Goal: Task Accomplishment & Management: Manage account settings

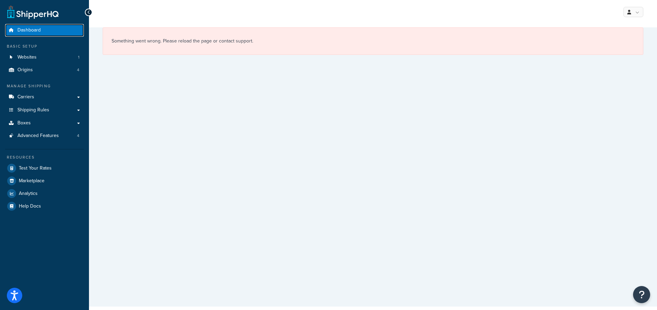
click at [57, 34] on link "Dashboard" at bounding box center [44, 30] width 79 height 13
click at [60, 94] on link "Carriers" at bounding box center [44, 97] width 79 height 13
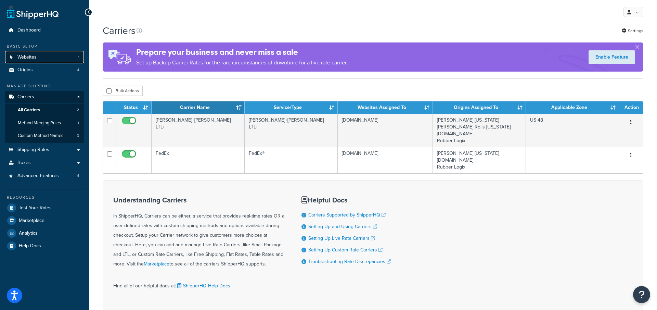
click at [47, 60] on link "Websites 1" at bounding box center [44, 57] width 79 height 13
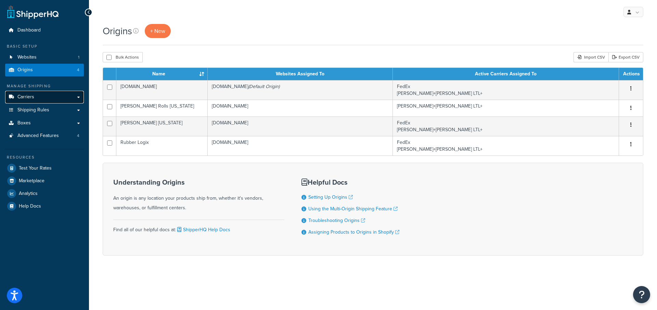
click at [25, 100] on span "Carriers" at bounding box center [25, 97] width 17 height 6
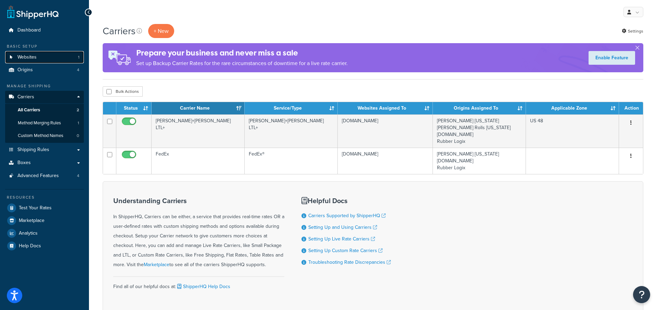
click at [47, 58] on link "Websites 1" at bounding box center [44, 57] width 79 height 13
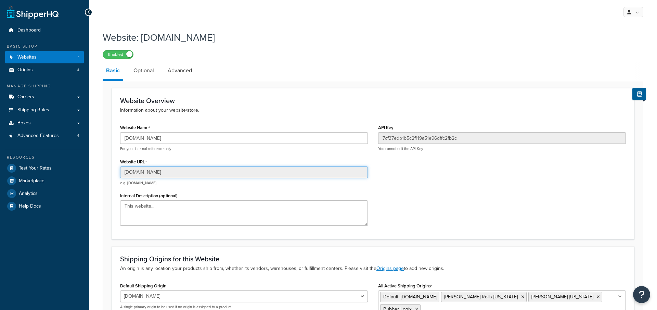
click at [201, 169] on input "[DOMAIN_NAME]" at bounding box center [244, 172] width 248 height 12
click at [68, 71] on link "Origins 4" at bounding box center [44, 70] width 79 height 13
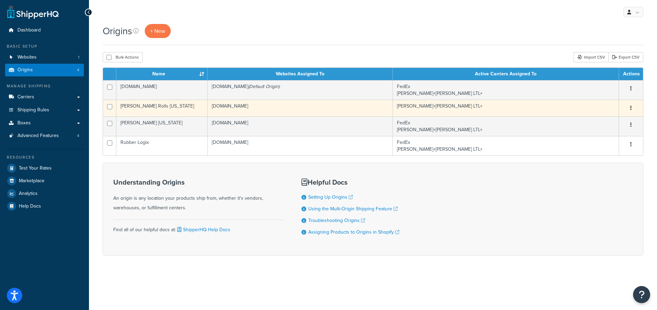
click at [190, 105] on td "[PERSON_NAME] Rolls [US_STATE]" at bounding box center [161, 108] width 91 height 17
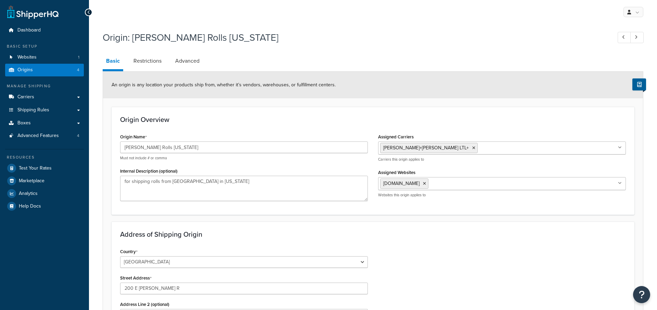
select select "35"
click at [183, 149] on input "[PERSON_NAME] Rolls [US_STATE]" at bounding box center [244, 147] width 248 height 12
click at [57, 97] on link "Carriers" at bounding box center [44, 97] width 79 height 13
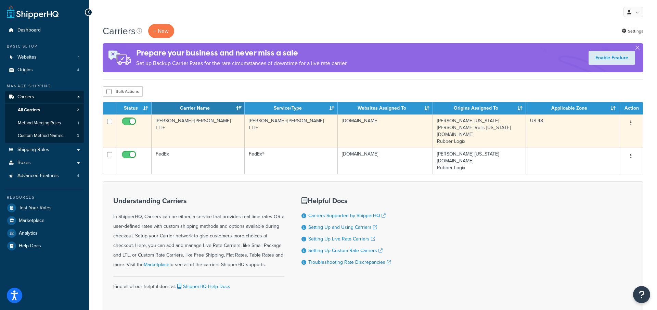
click at [215, 139] on td "[PERSON_NAME]+[PERSON_NAME] LTL+" at bounding box center [198, 130] width 93 height 33
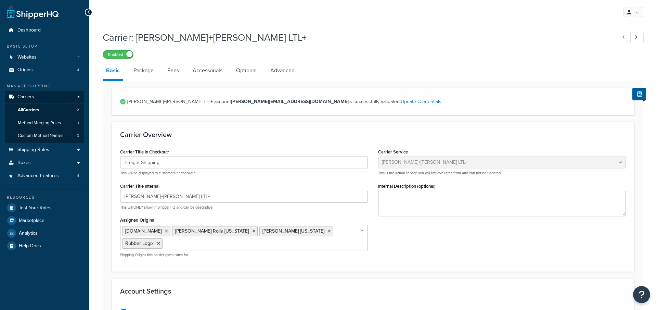
select select "reTransFreight"
click at [244, 75] on link "Optional" at bounding box center [246, 70] width 27 height 16
select select "60"
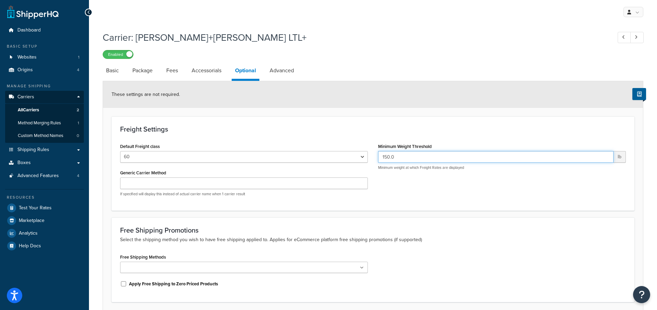
click at [397, 160] on input "150.0" at bounding box center [495, 157] width 235 height 12
click at [115, 74] on link "Basic" at bounding box center [113, 70] width 20 height 16
select select "reTransFreight"
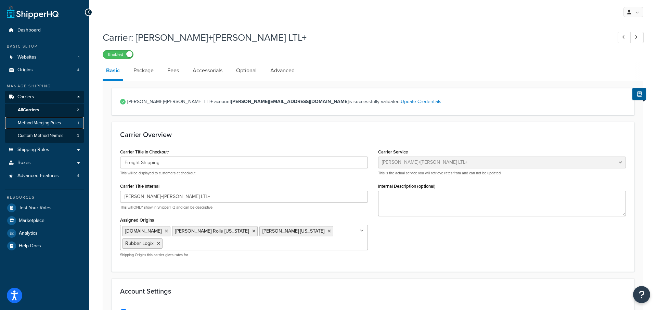
click at [60, 123] on span "Method Merging Rules" at bounding box center [39, 123] width 43 height 6
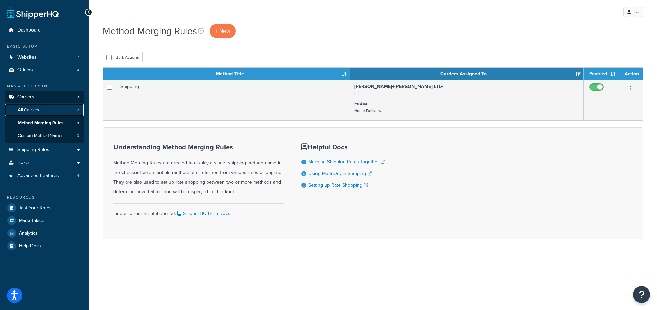
click at [54, 114] on link "All Carriers 2" at bounding box center [44, 110] width 79 height 13
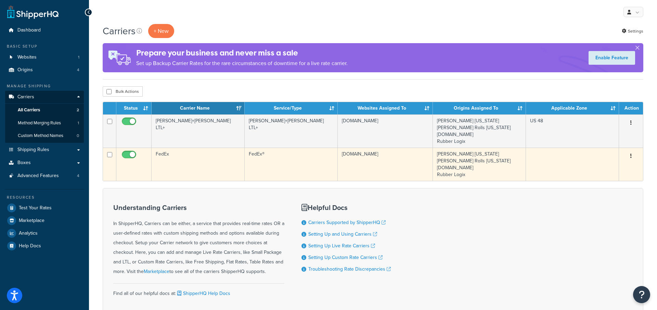
click at [213, 161] on td "FedEx" at bounding box center [198, 163] width 93 height 33
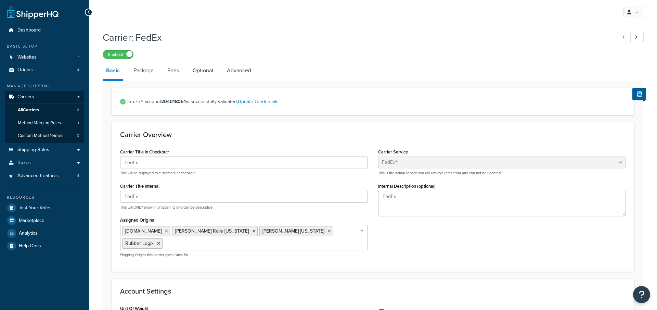
select select "fedEx"
select select "REGULAR_PICKUP"
select select "YOUR_PACKAGING"
click at [202, 75] on link "Optional" at bounding box center [202, 70] width 27 height 16
select select "business"
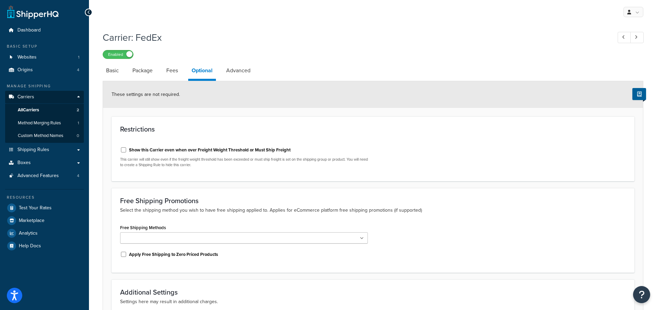
click at [199, 148] on label "Show this Carrier even when over Freight Weight Threshold or Must Ship Freight" at bounding box center [209, 150] width 161 height 6
click at [127, 148] on input "Show this Carrier even when over Freight Weight Threshold or Must Ship Freight" at bounding box center [123, 149] width 7 height 5
checkbox input "true"
click at [143, 68] on link "Package" at bounding box center [142, 70] width 27 height 16
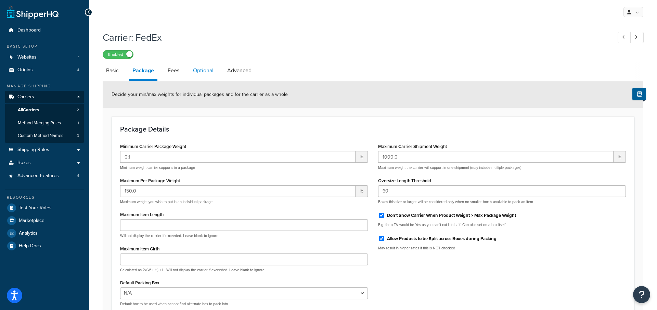
click at [205, 77] on link "Optional" at bounding box center [203, 70] width 27 height 16
select select "business"
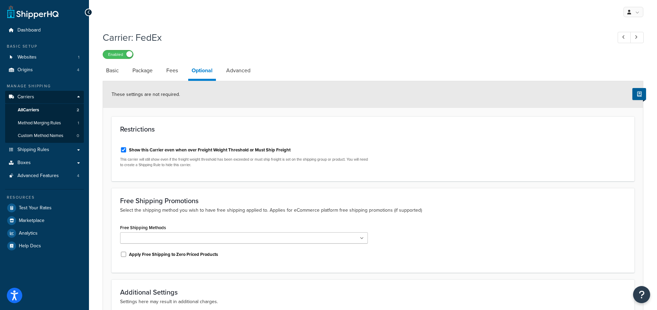
click at [170, 148] on label "Show this Carrier even when over Freight Weight Threshold or Must Ship Freight" at bounding box center [209, 150] width 161 height 6
click at [127, 148] on input "Show this Carrier even when over Freight Weight Threshold or Must Ship Freight" at bounding box center [123, 149] width 7 height 5
checkbox input "false"
drag, startPoint x: 296, startPoint y: 149, endPoint x: 130, endPoint y: 151, distance: 166.3
click at [130, 151] on div "Show this Carrier even when over Freight Weight Threshold or Must Ship Freight" at bounding box center [244, 149] width 248 height 10
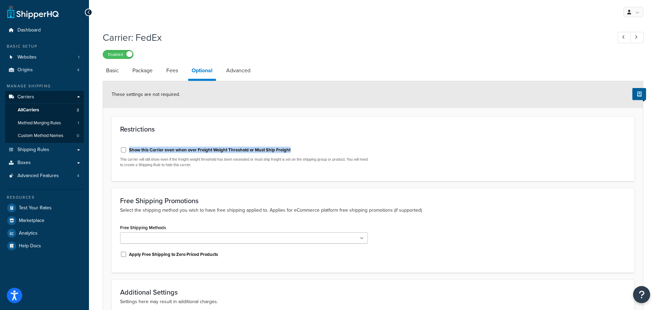
copy label "Show this Carrier even when over Freight Weight Threshold or Must Ship Freight"
select select "business"
click at [114, 74] on link "Basic" at bounding box center [113, 70] width 20 height 16
select select "fedEx"
select select "REGULAR_PICKUP"
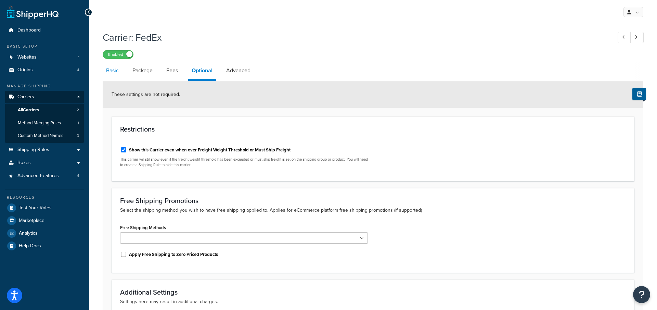
select select "YOUR_PACKAGING"
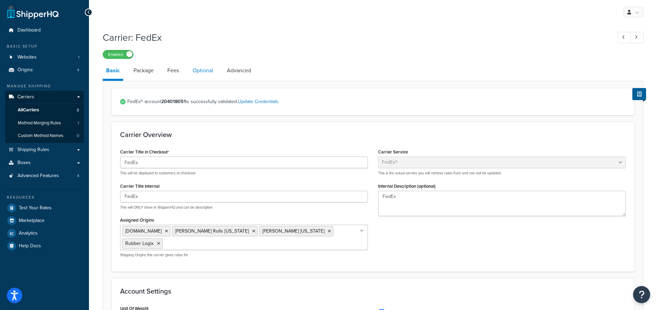
click at [190, 70] on link "Optional" at bounding box center [202, 70] width 27 height 16
select select "business"
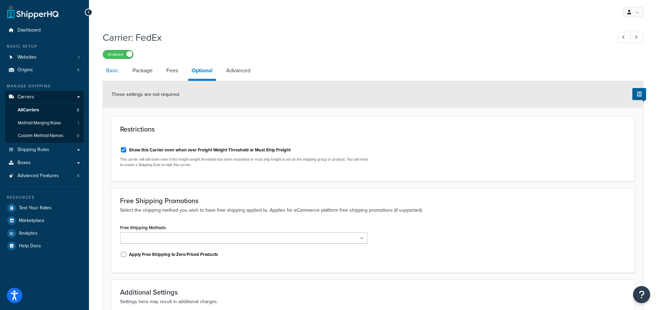
click at [119, 73] on link "Basic" at bounding box center [113, 70] width 20 height 16
select select "fedEx"
select select "REGULAR_PICKUP"
select select "YOUR_PACKAGING"
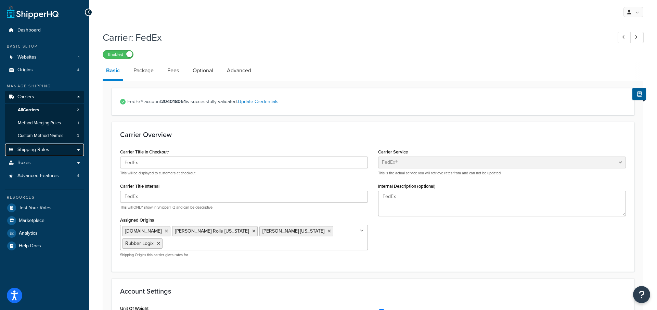
click at [53, 148] on link "Shipping Rules" at bounding box center [44, 149] width 79 height 13
click at [197, 72] on link "Optional" at bounding box center [202, 70] width 27 height 16
select select "business"
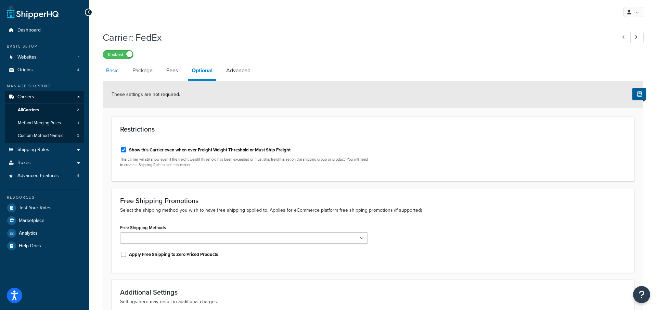
click at [113, 73] on link "Basic" at bounding box center [113, 70] width 20 height 16
select select "fedEx"
select select "REGULAR_PICKUP"
select select "YOUR_PACKAGING"
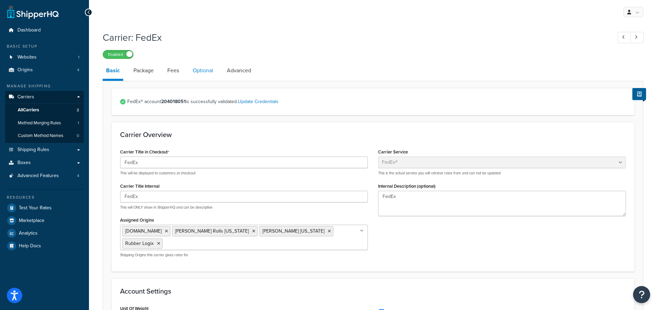
click at [205, 73] on link "Optional" at bounding box center [202, 70] width 27 height 16
select select "business"
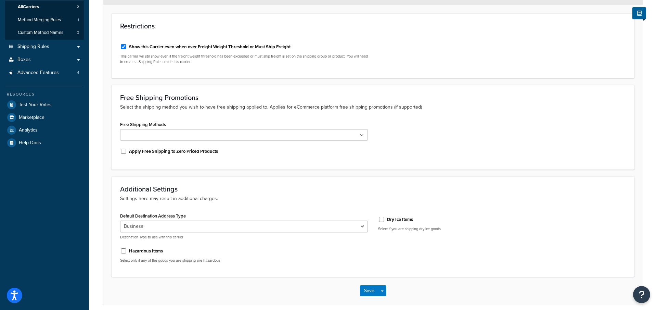
scroll to position [104, 0]
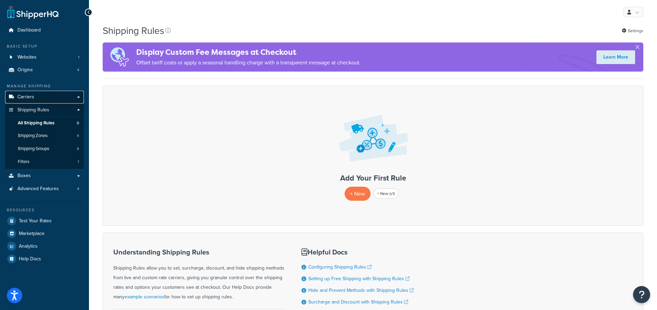
click at [50, 98] on link "Carriers" at bounding box center [44, 97] width 79 height 13
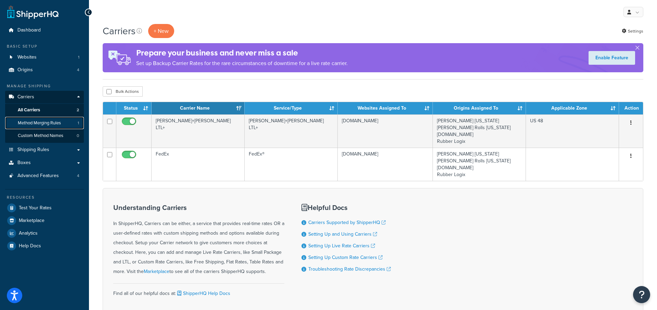
click at [67, 123] on link "Method Merging Rules 1" at bounding box center [44, 123] width 79 height 13
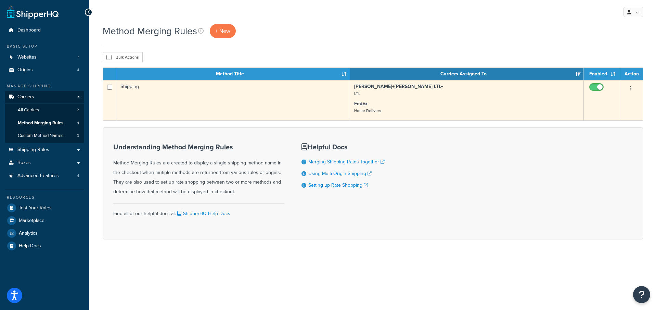
click at [254, 116] on td "Shipping" at bounding box center [233, 100] width 234 height 40
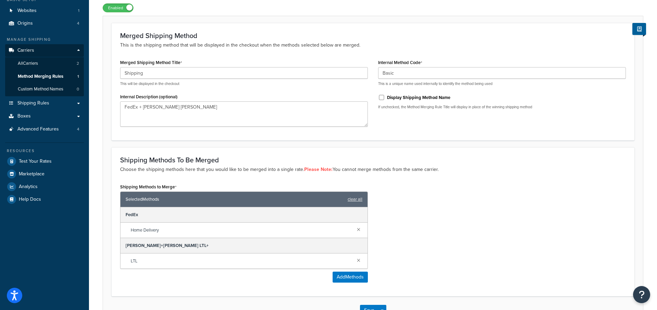
scroll to position [84, 0]
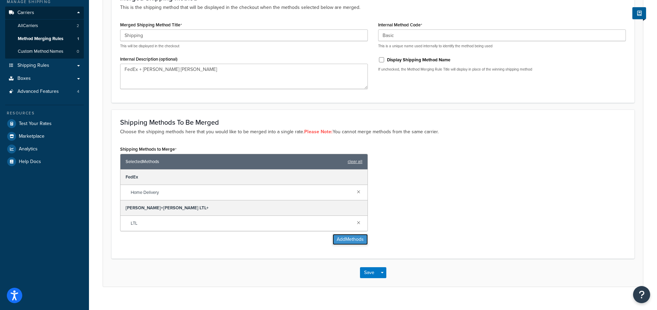
click at [347, 235] on button "Add Methods" at bounding box center [350, 239] width 35 height 11
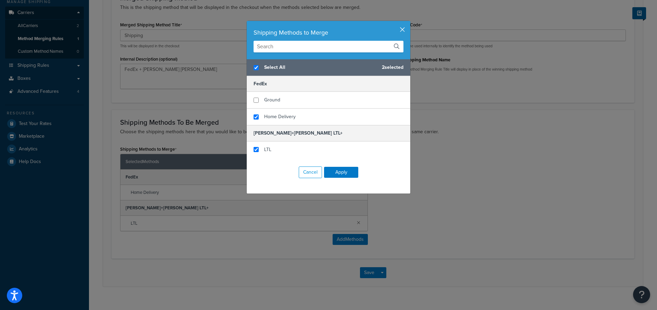
click at [409, 23] on button "button" at bounding box center [410, 22] width 2 height 2
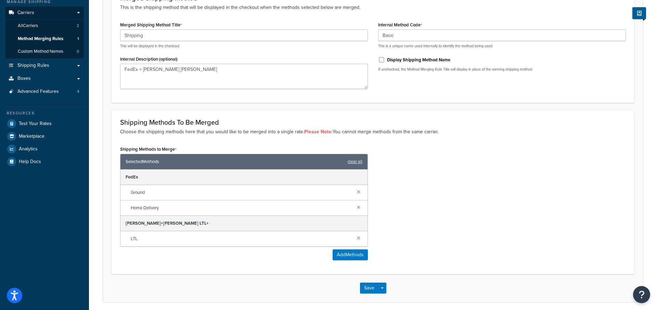
scroll to position [10, 0]
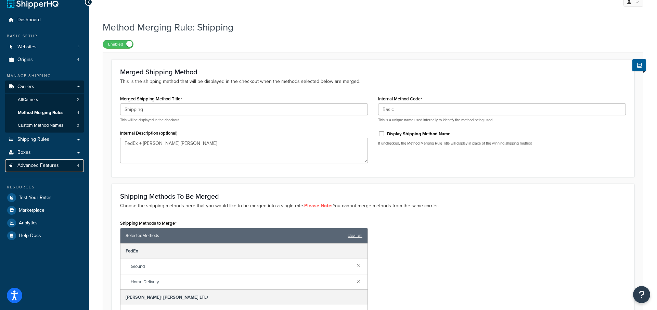
click at [60, 163] on link "Advanced Features 4" at bounding box center [44, 165] width 79 height 13
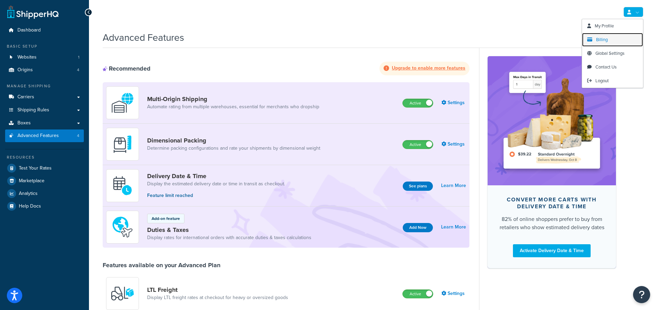
click at [610, 39] on link "Billing" at bounding box center [612, 40] width 61 height 14
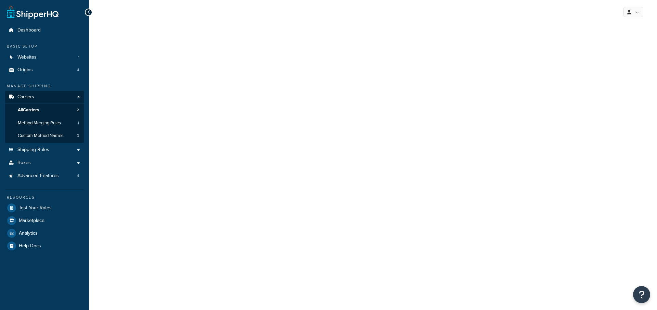
select select "business"
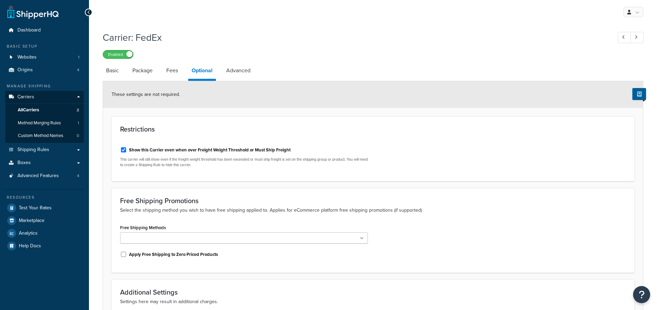
select select "business"
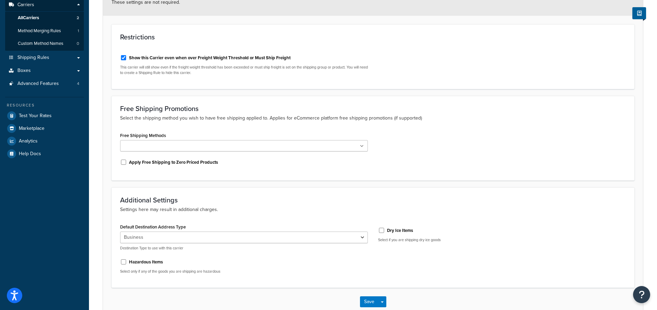
scroll to position [90, 0]
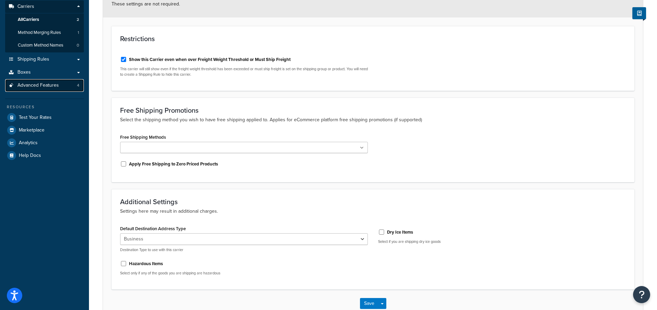
click at [74, 87] on link "Advanced Features 4" at bounding box center [44, 85] width 79 height 13
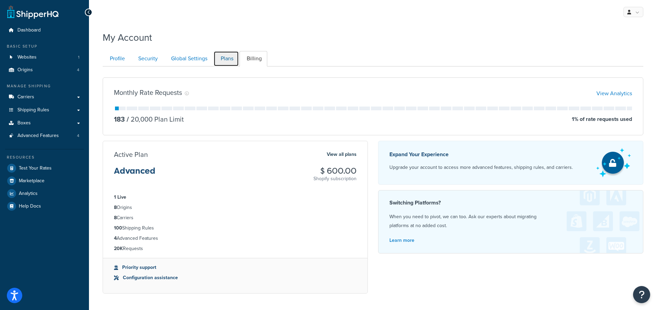
click at [224, 57] on link "Plans" at bounding box center [226, 58] width 25 height 15
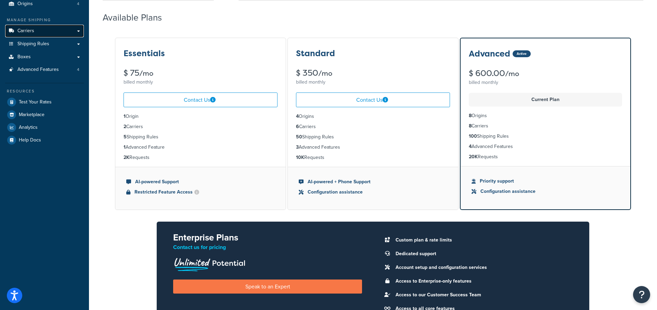
click at [55, 35] on link "Carriers" at bounding box center [44, 31] width 79 height 13
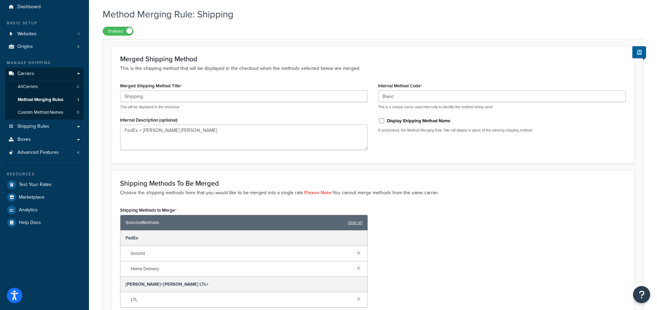
scroll to position [23, 0]
click at [66, 155] on link "Advanced Features 4" at bounding box center [44, 152] width 79 height 13
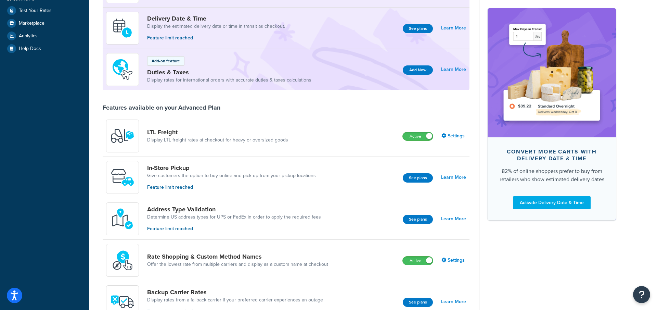
scroll to position [159, 0]
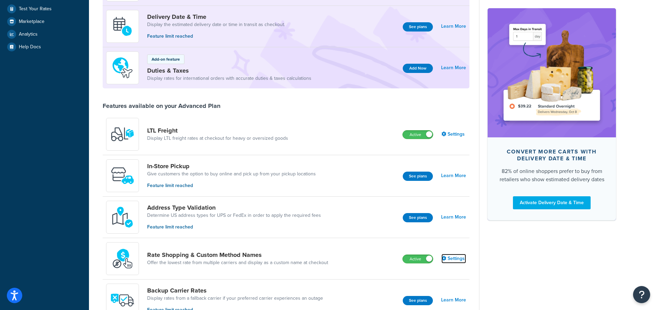
click at [457, 256] on link "Settings" at bounding box center [453, 259] width 25 height 10
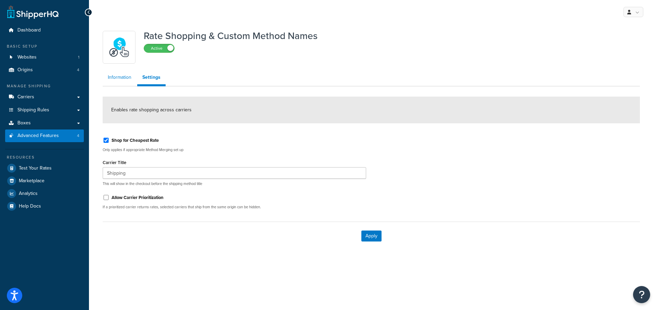
click at [117, 83] on link "Information" at bounding box center [120, 77] width 34 height 14
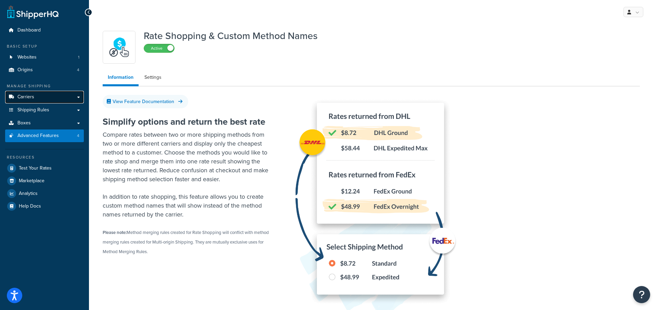
click at [49, 97] on link "Carriers" at bounding box center [44, 97] width 79 height 13
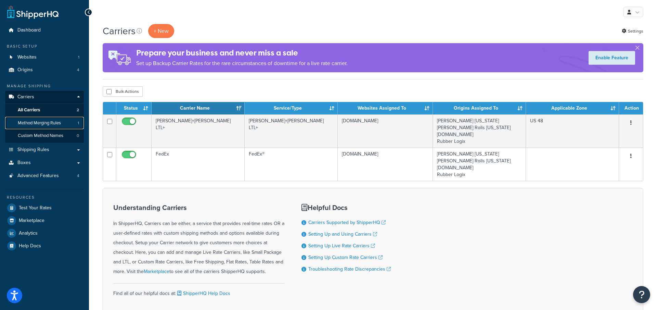
click at [56, 122] on span "Method Merging Rules" at bounding box center [39, 123] width 43 height 6
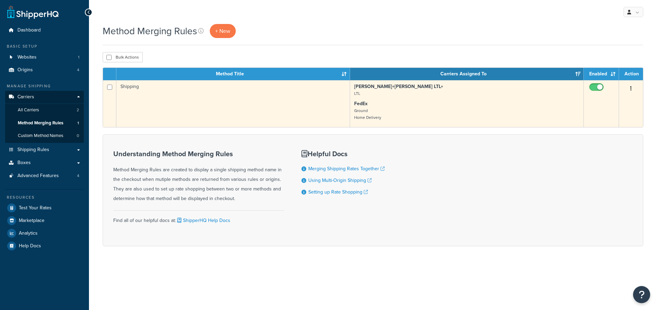
click at [222, 120] on td "Shipping" at bounding box center [233, 103] width 234 height 47
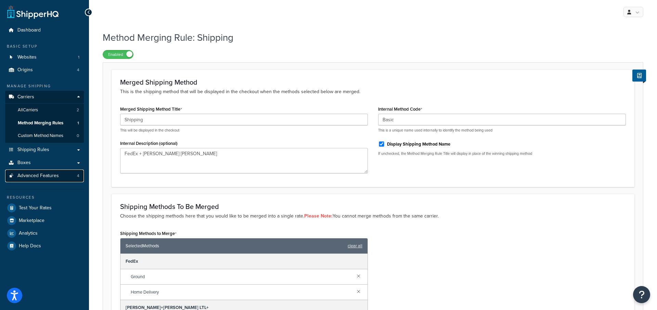
click at [67, 176] on link "Advanced Features 4" at bounding box center [44, 175] width 79 height 13
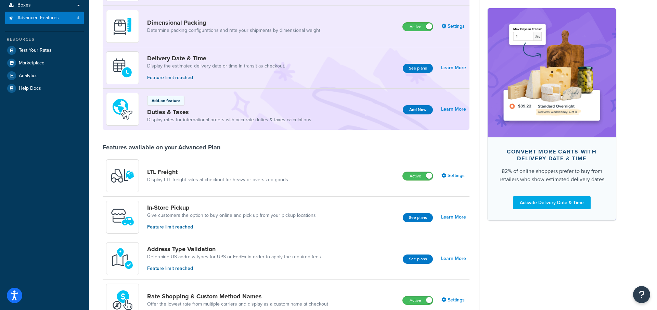
scroll to position [120, 0]
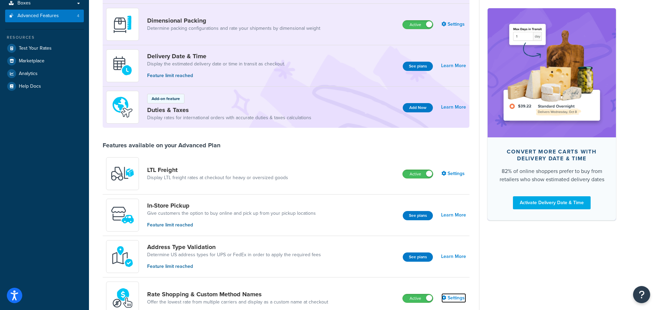
click at [454, 293] on link "Settings" at bounding box center [453, 298] width 25 height 10
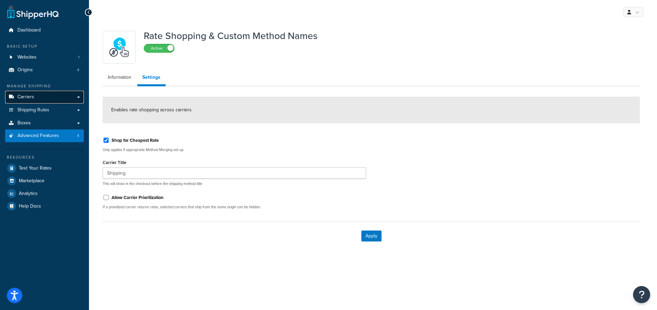
click at [55, 101] on link "Carriers" at bounding box center [44, 97] width 79 height 13
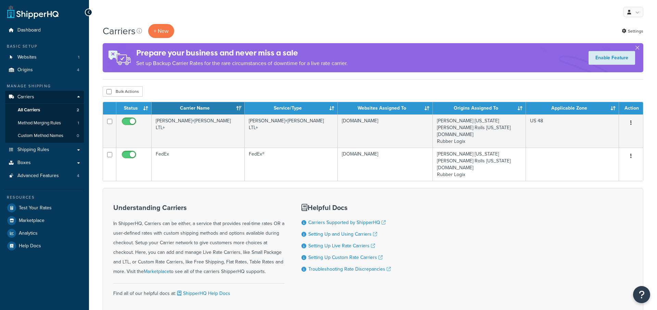
click at [66, 120] on link "Method Merging Rules 1" at bounding box center [44, 123] width 79 height 13
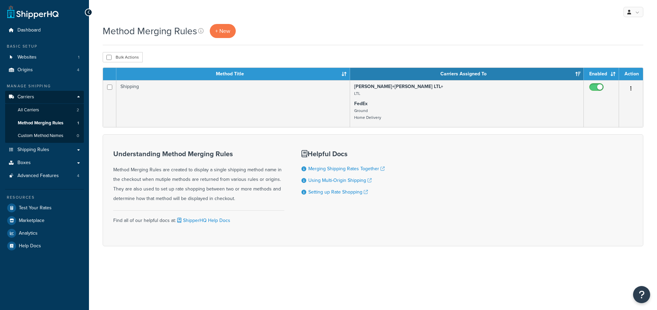
click at [176, 121] on td "Shipping" at bounding box center [233, 103] width 234 height 47
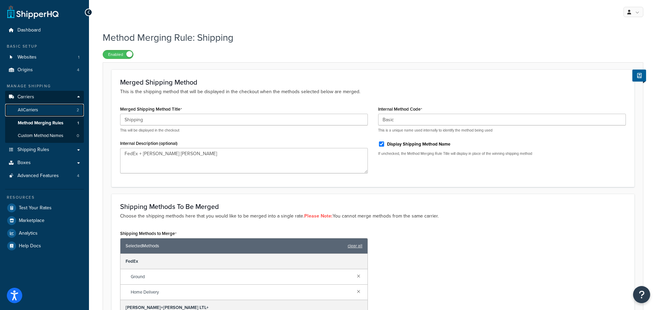
click at [59, 107] on link "All Carriers 2" at bounding box center [44, 110] width 79 height 13
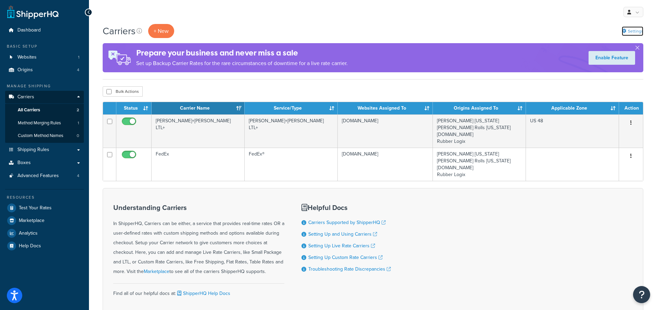
click at [635, 30] on link "Settings" at bounding box center [633, 31] width 22 height 10
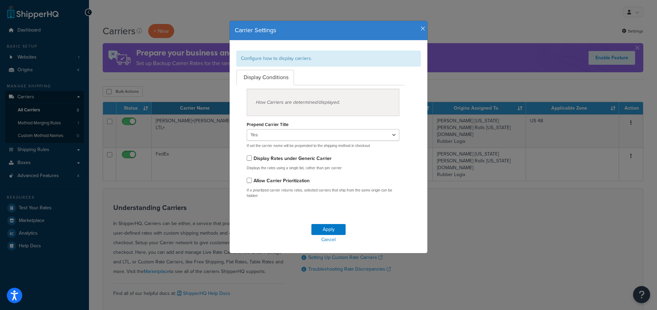
click at [425, 30] on icon "button" at bounding box center [423, 29] width 5 height 6
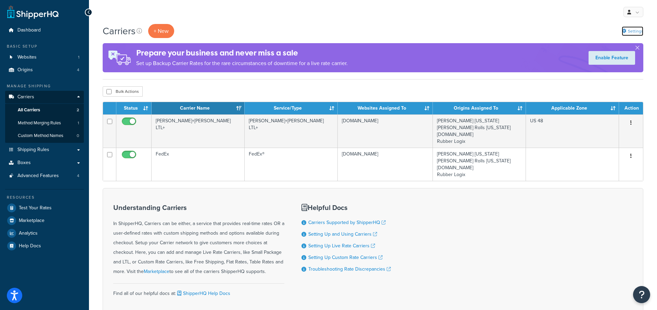
click at [625, 31] on icon at bounding box center [624, 31] width 4 height 4
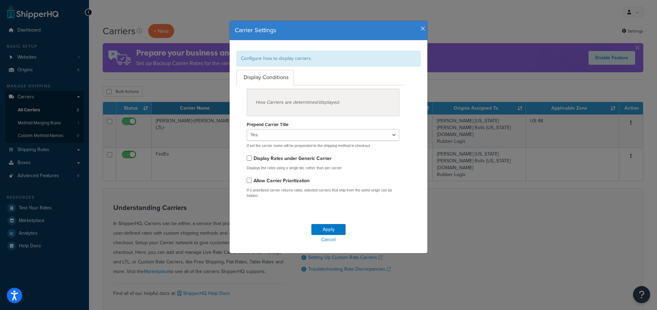
click at [306, 155] on label "Display Rates under Generic Carrier" at bounding box center [293, 158] width 78 height 7
click at [252, 155] on input "Display Rates under Generic Carrier" at bounding box center [249, 157] width 5 height 5
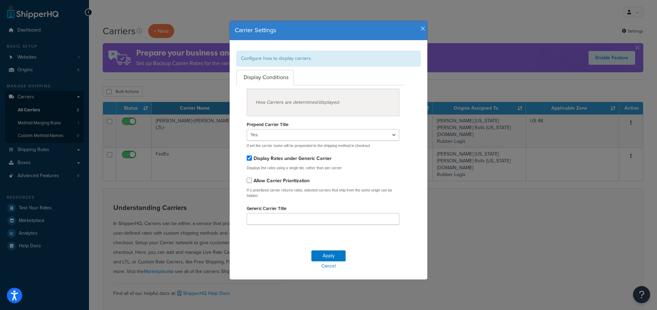
click at [423, 29] on icon "button" at bounding box center [423, 29] width 5 height 6
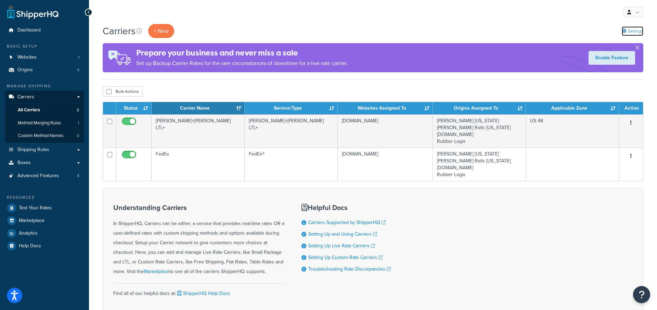
click at [629, 31] on link "Settings" at bounding box center [633, 31] width 22 height 10
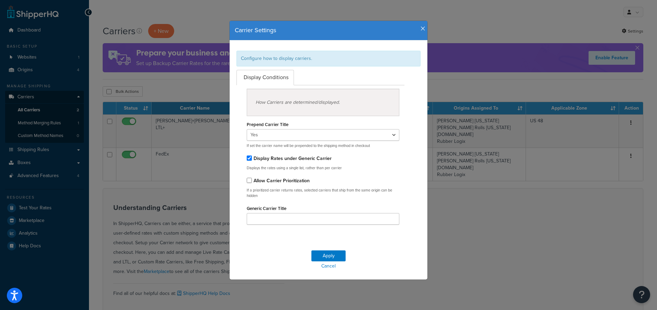
click at [322, 159] on label "Display Rates under Generic Carrier" at bounding box center [293, 158] width 78 height 7
click at [252, 159] on input "Display Rates under Generic Carrier" at bounding box center [249, 157] width 5 height 5
checkbox input "false"
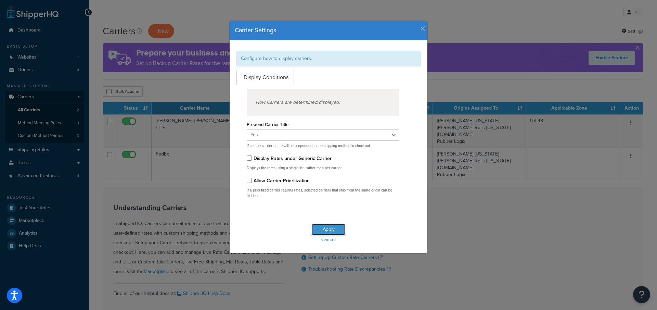
click at [334, 227] on button "Apply" at bounding box center [328, 229] width 34 height 11
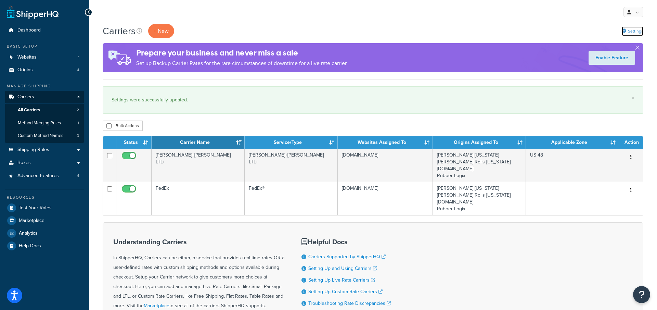
click at [629, 34] on link "Settings" at bounding box center [633, 31] width 22 height 10
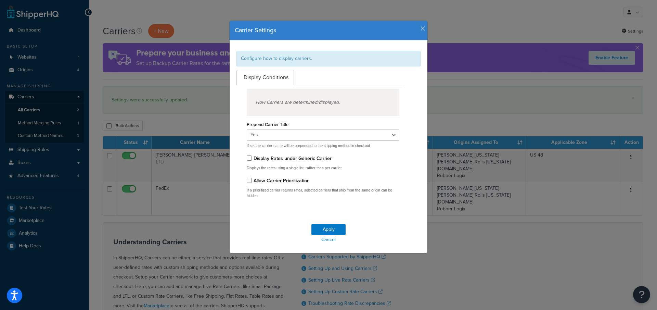
click at [421, 30] on icon "button" at bounding box center [423, 29] width 5 height 6
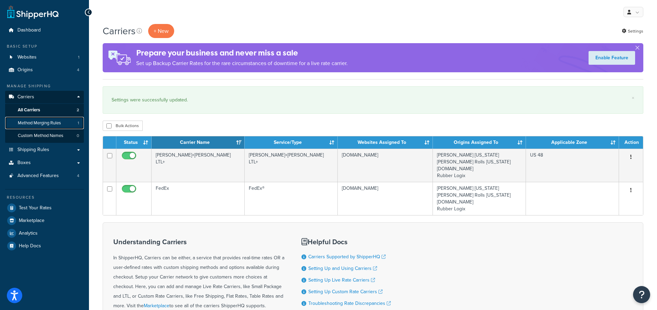
click at [48, 121] on span "Method Merging Rules" at bounding box center [39, 123] width 43 height 6
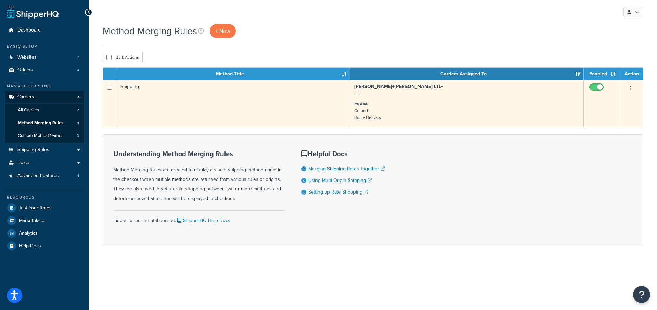
click at [224, 111] on td "Shipping" at bounding box center [233, 103] width 234 height 47
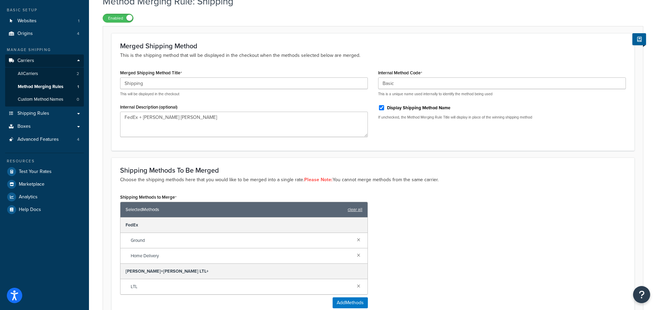
scroll to position [30, 0]
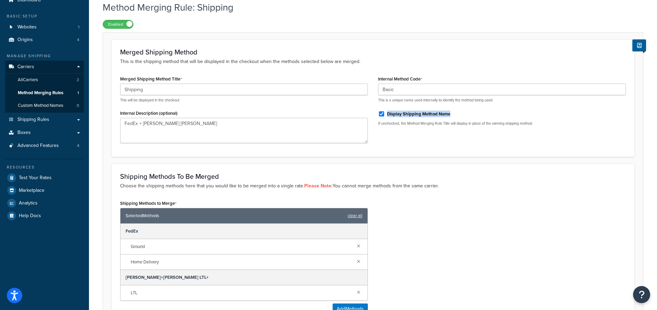
drag, startPoint x: 456, startPoint y: 116, endPoint x: 388, endPoint y: 111, distance: 67.9
click at [388, 111] on div "Display Shipping Method Name" at bounding box center [502, 113] width 248 height 10
copy label "Display Shipping Method Name"
drag, startPoint x: 183, startPoint y: 77, endPoint x: 118, endPoint y: 77, distance: 65.0
click at [118, 77] on div "Merged Shipping Method Title Shipping This will be displayed in the checkout In…" at bounding box center [244, 111] width 258 height 74
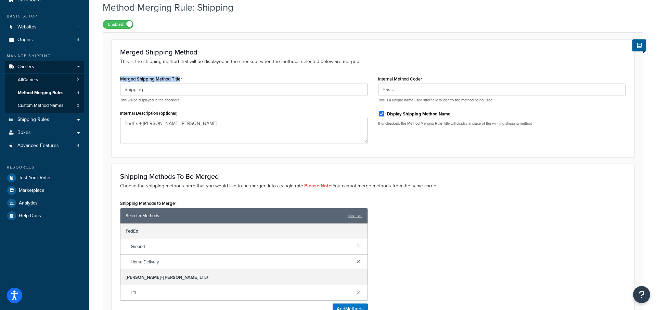
copy label "Merged Shipping Method Title"
click at [324, 234] on div "FedEx" at bounding box center [243, 230] width 247 height 15
